Goal: Navigation & Orientation: Understand site structure

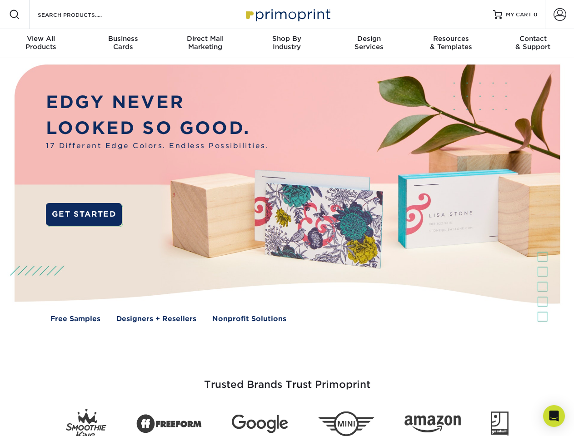
click at [287, 218] on img at bounding box center [287, 200] width 568 height 284
click at [15, 15] on span at bounding box center [14, 14] width 11 height 11
click at [560, 15] on span at bounding box center [560, 14] width 13 height 13
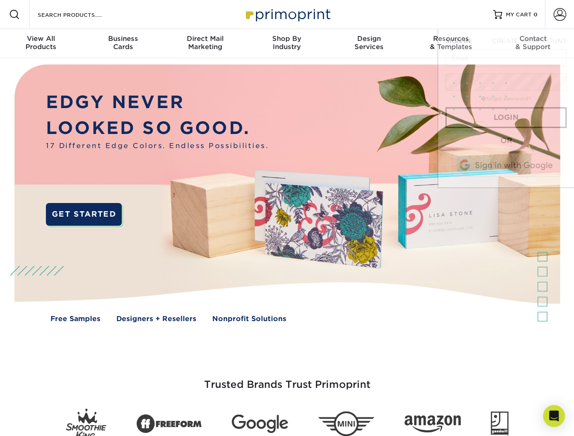
click at [41, 44] on div "View All Products" at bounding box center [41, 43] width 82 height 16
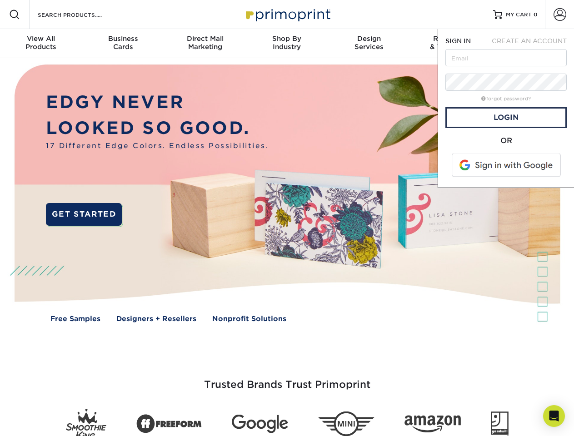
click at [123, 44] on div "Business Cards" at bounding box center [123, 43] width 82 height 16
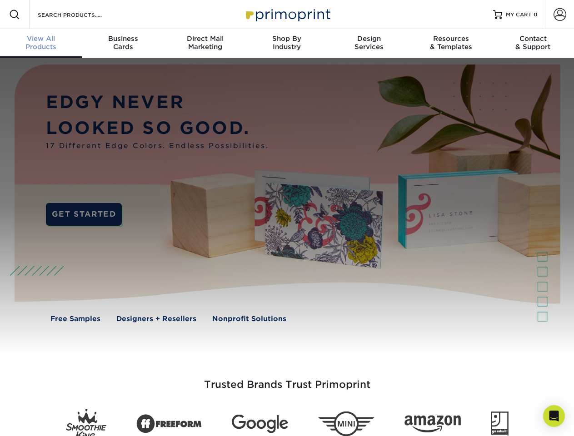
click at [205, 44] on div "Direct Mail Marketing" at bounding box center [205, 43] width 82 height 16
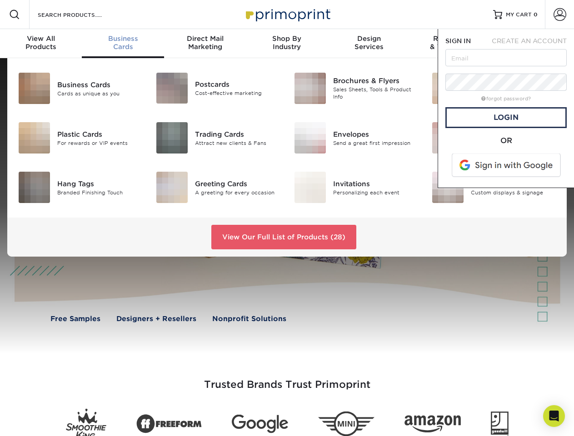
click at [287, 44] on div "Shop By Industry" at bounding box center [287, 43] width 82 height 16
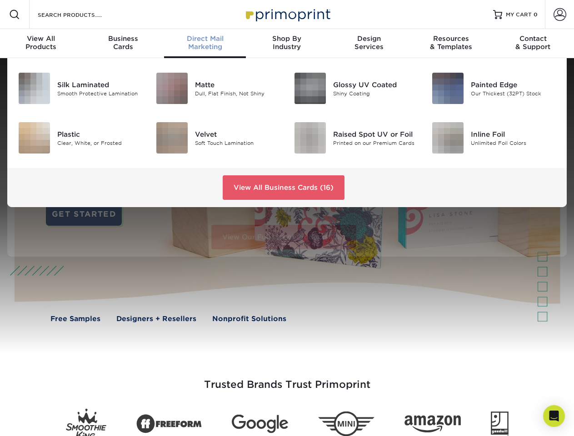
click at [369, 44] on div "Design Services" at bounding box center [369, 43] width 82 height 16
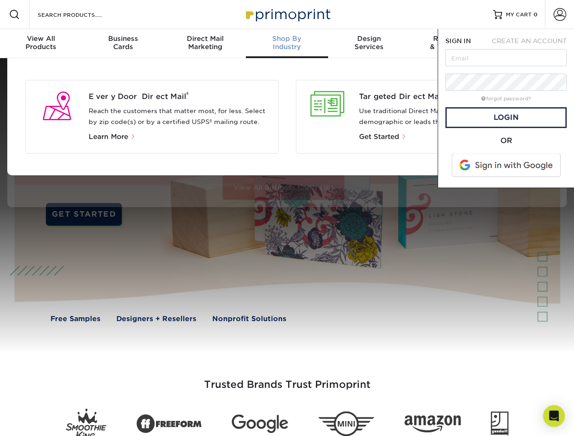
click at [451, 44] on span "SIGN IN" at bounding box center [457, 40] width 25 height 7
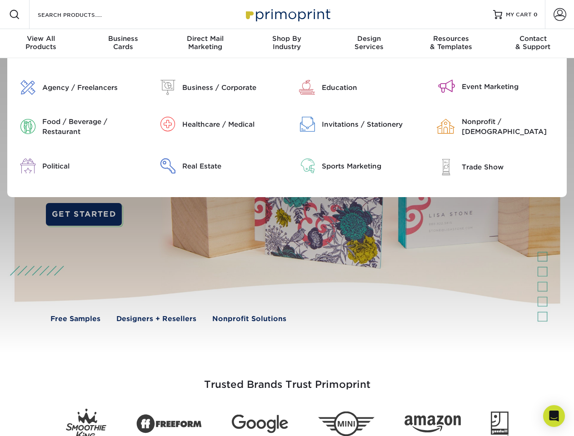
click at [533, 44] on div "Contact & Support" at bounding box center [533, 43] width 82 height 16
